Goal: Check status: Check status

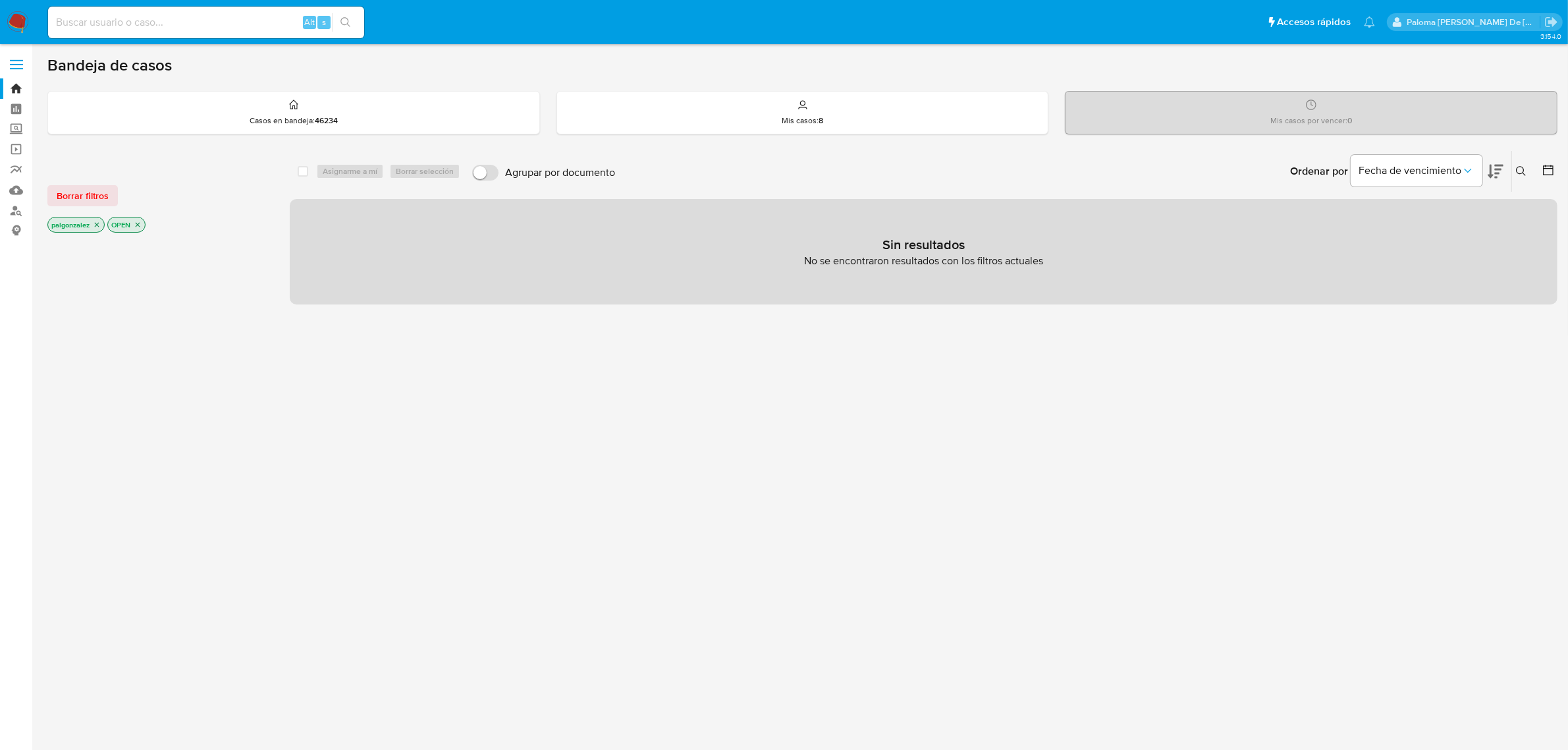
click at [131, 21] on input at bounding box center [206, 22] width 316 height 17
paste input "2490403773"
type input "2490403773"
click at [346, 19] on icon "search-icon" at bounding box center [346, 22] width 11 height 11
click at [219, 30] on input "2490403773" at bounding box center [206, 22] width 316 height 17
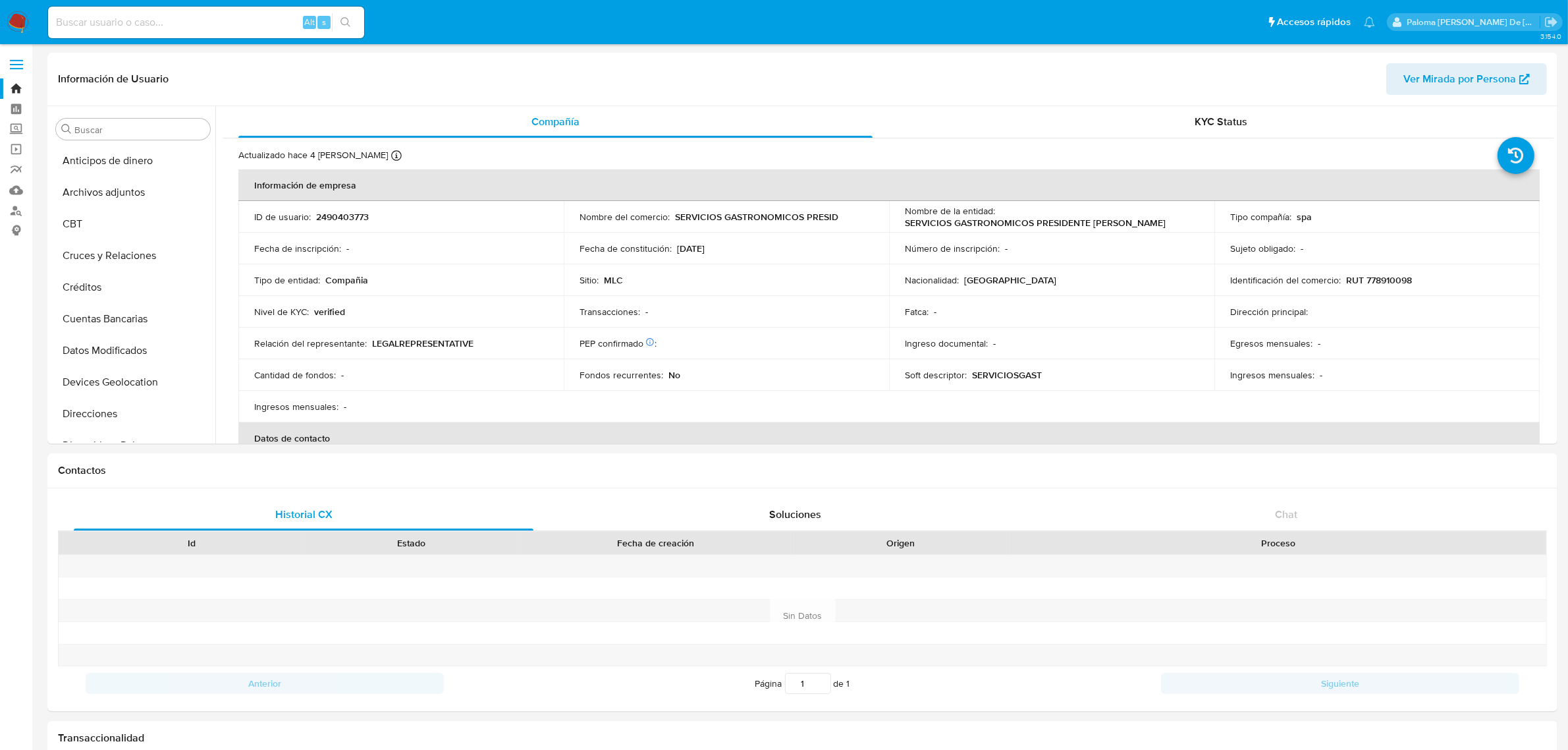
select select "10"
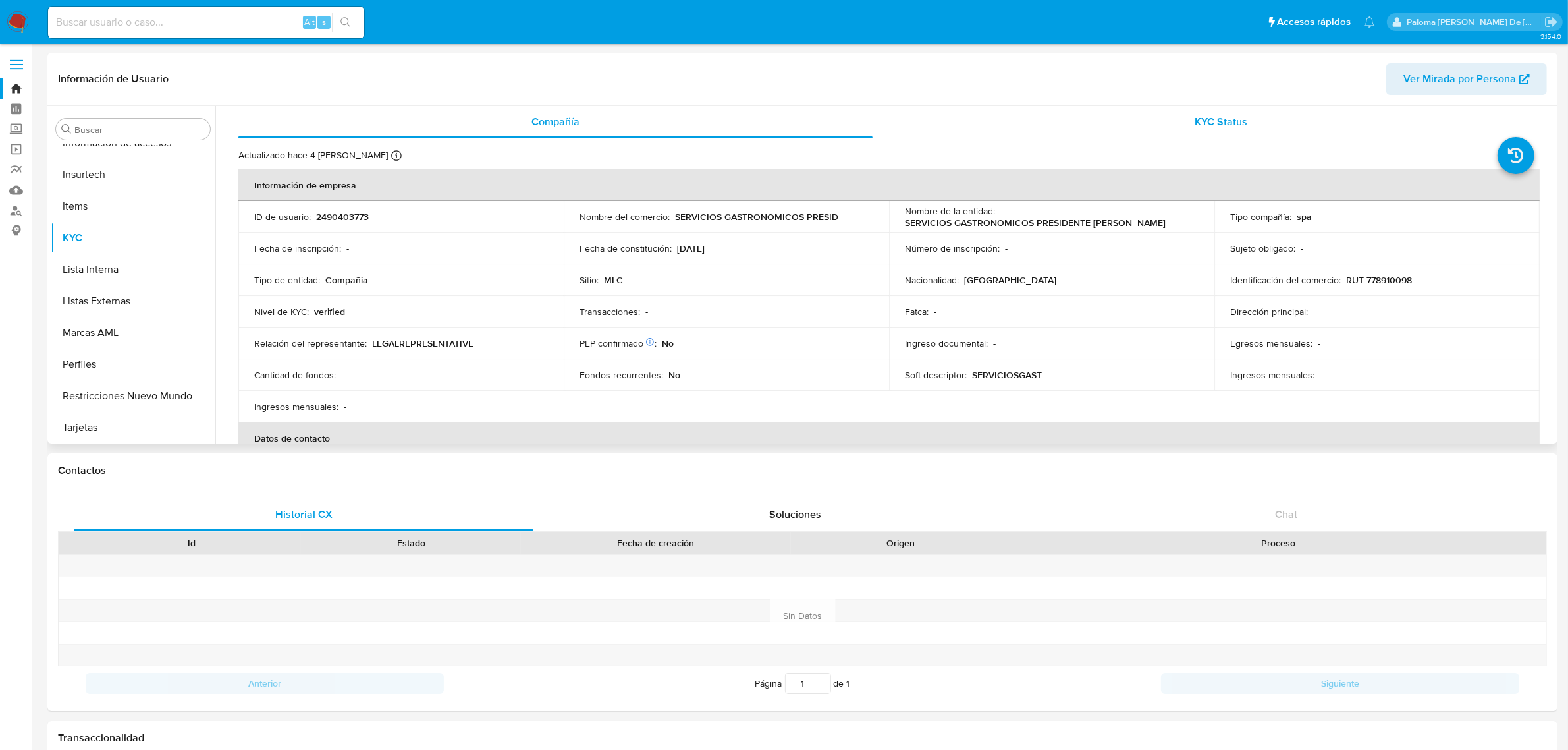
drag, startPoint x: 1201, startPoint y: 112, endPoint x: 840, endPoint y: 5, distance: 376.5
click at [1197, 112] on div "KYC Status" at bounding box center [1222, 122] width 634 height 32
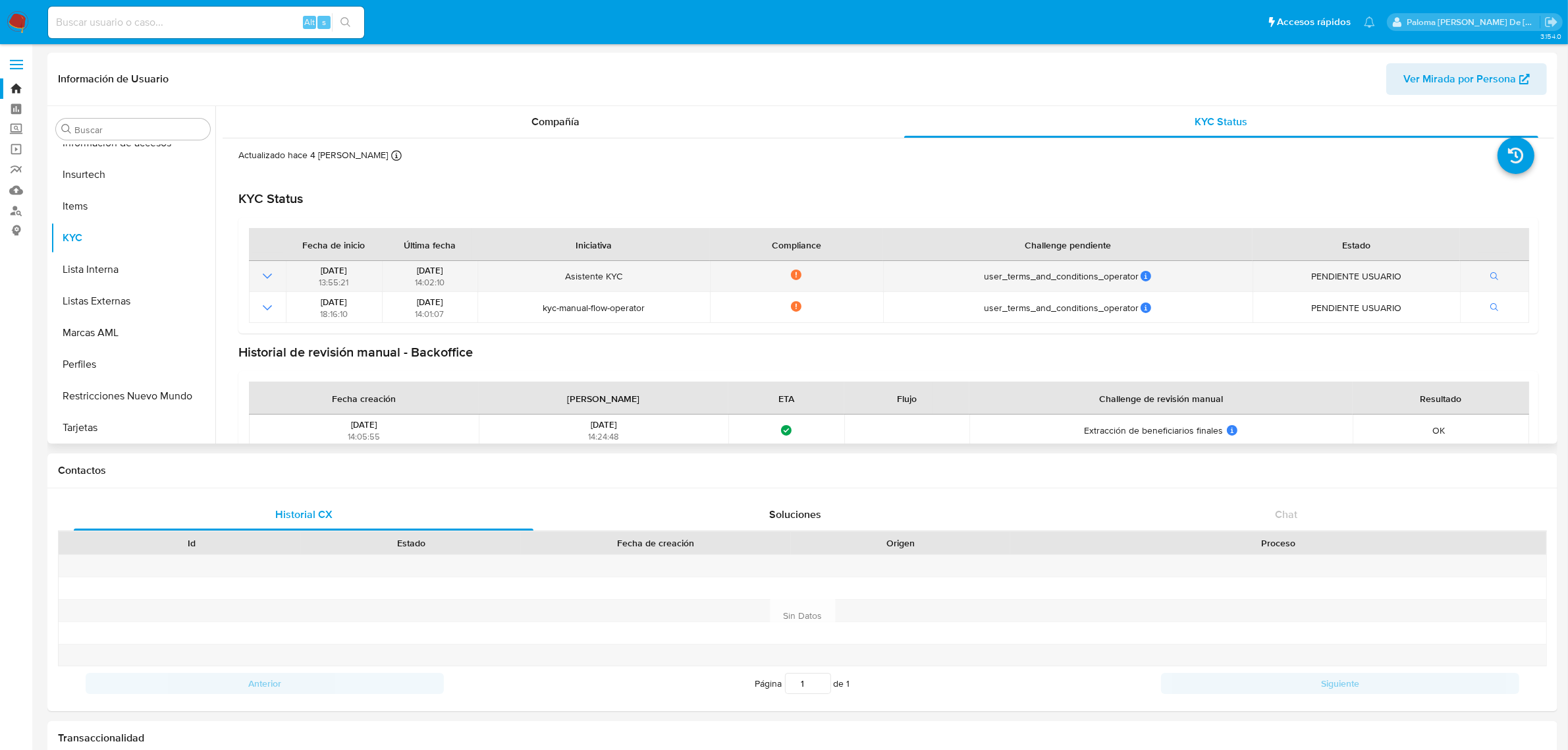
click at [273, 282] on icon "Mostrar operación" at bounding box center [267, 275] width 15 height 15
